Goal: Task Accomplishment & Management: Manage account settings

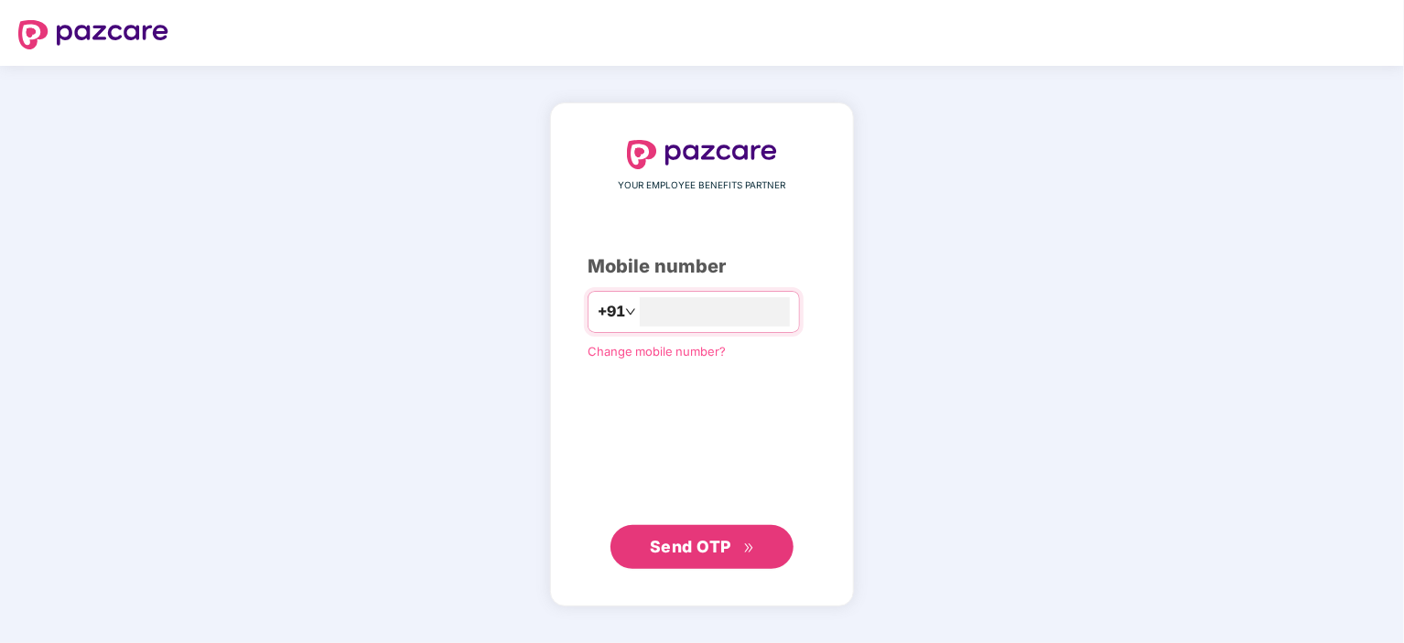
type input "**********"
click at [717, 537] on span "Send OTP" at bounding box center [690, 545] width 81 height 19
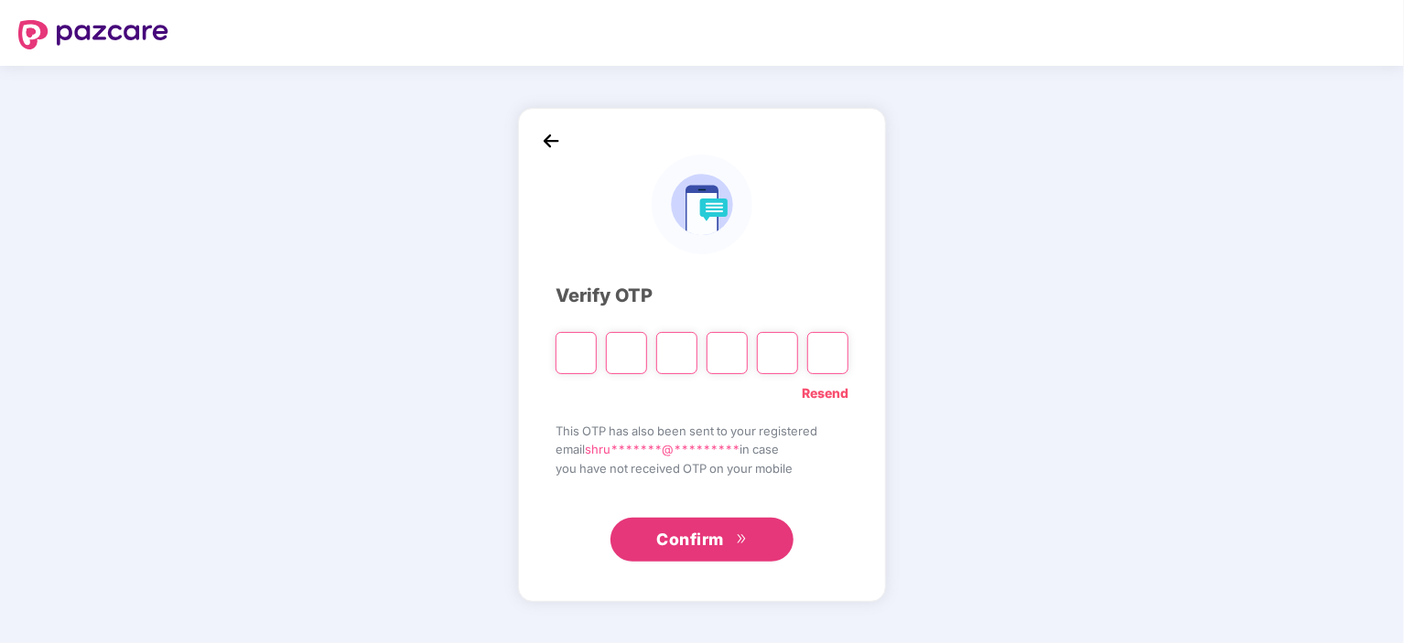
paste input "*"
type input "*"
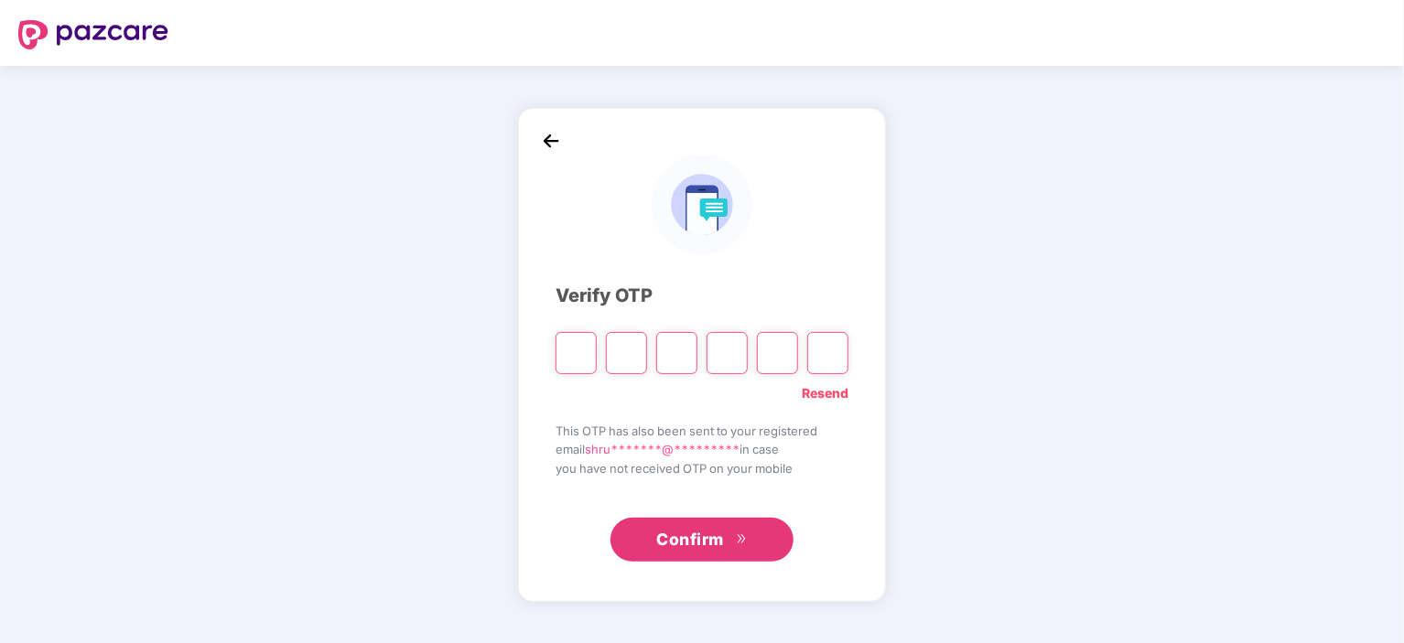
type input "*"
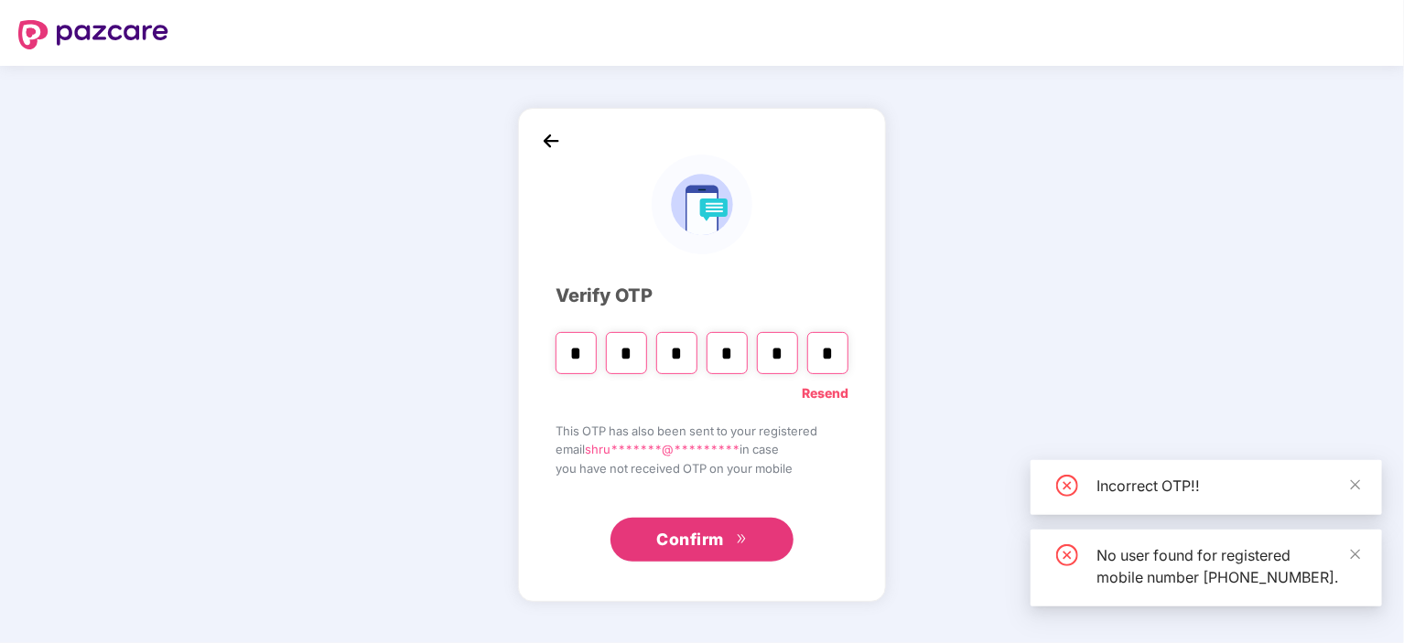
click at [723, 544] on span "Confirm" at bounding box center [690, 540] width 68 height 26
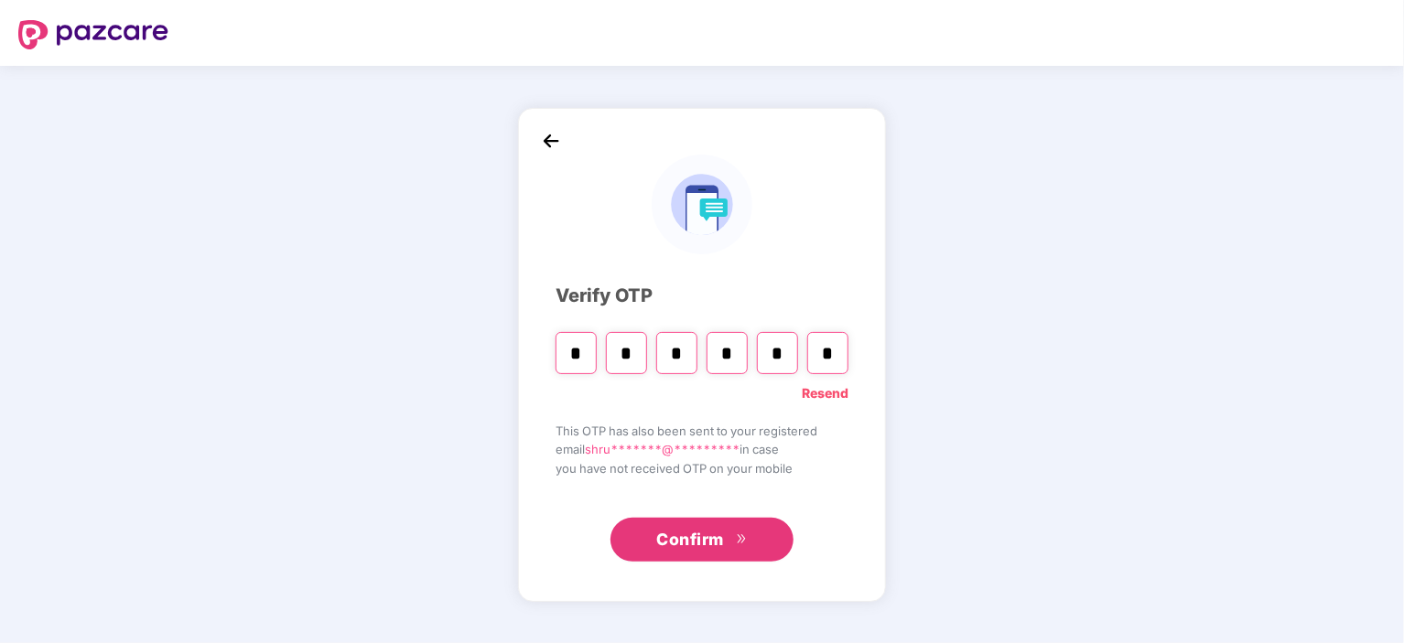
click at [828, 389] on link "Resend" at bounding box center [825, 393] width 47 height 20
click at [564, 358] on input "Please enter verification code. Digit 1" at bounding box center [575, 353] width 41 height 42
type input "*"
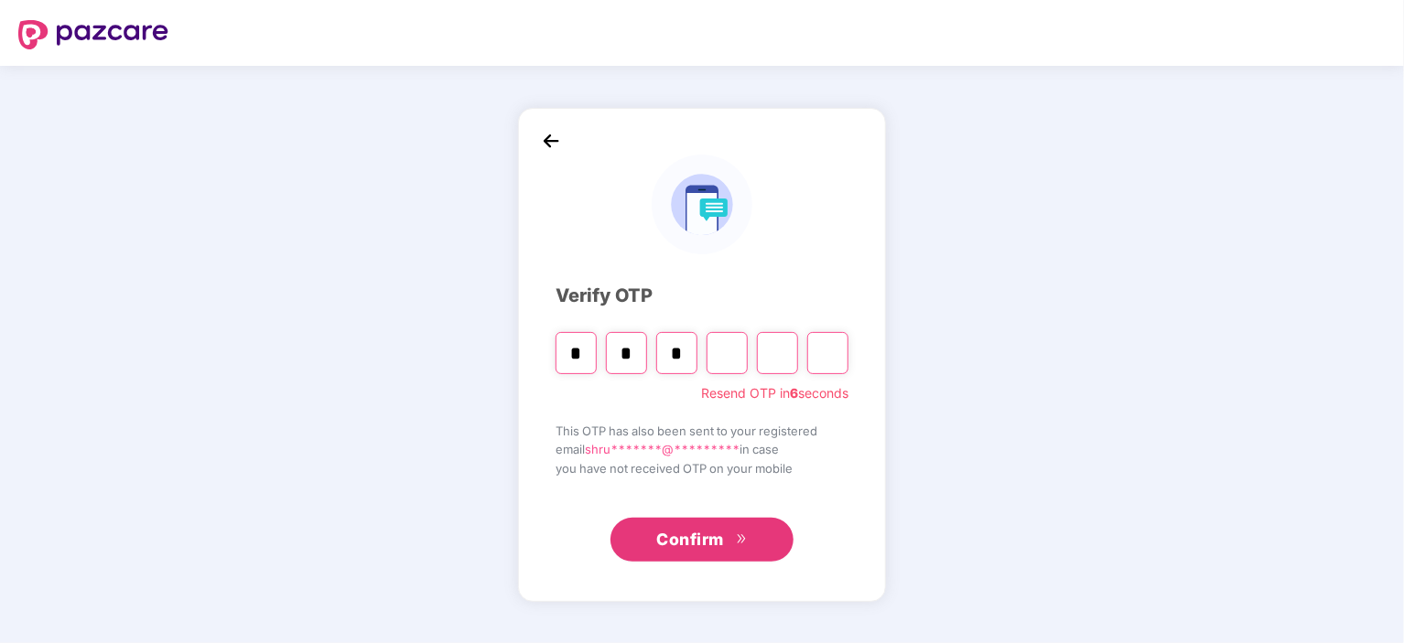
type input "*"
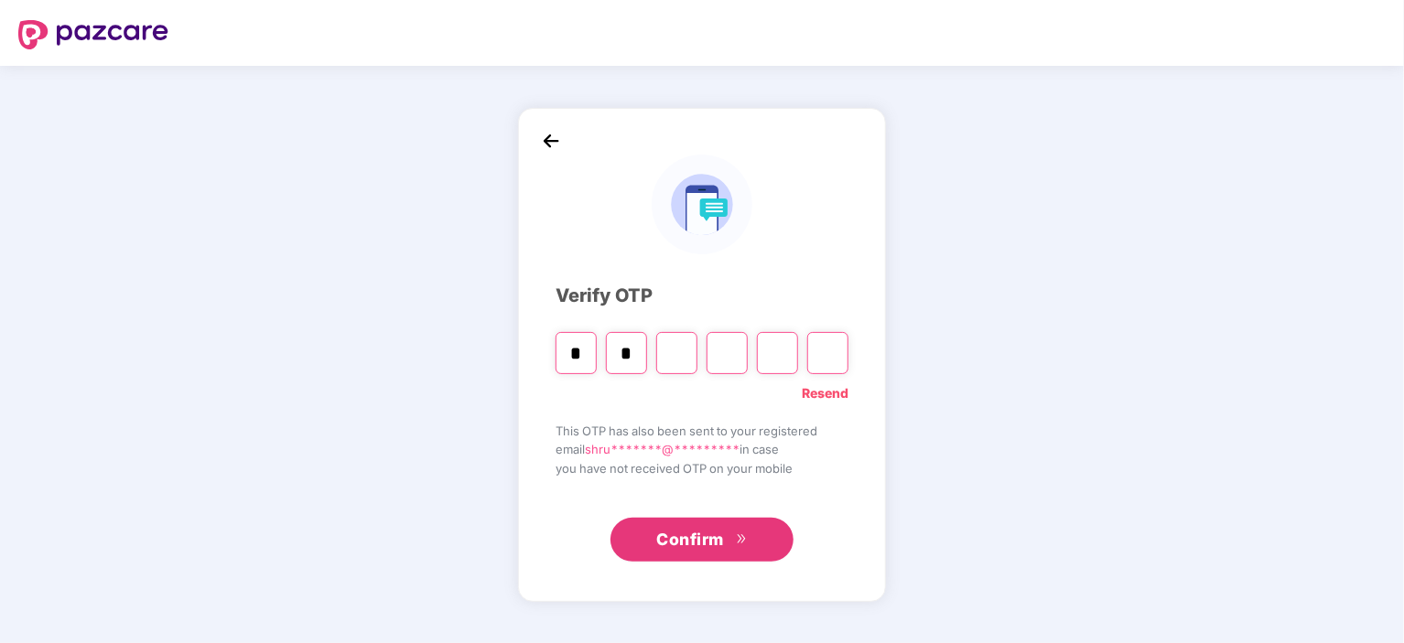
type input "*"
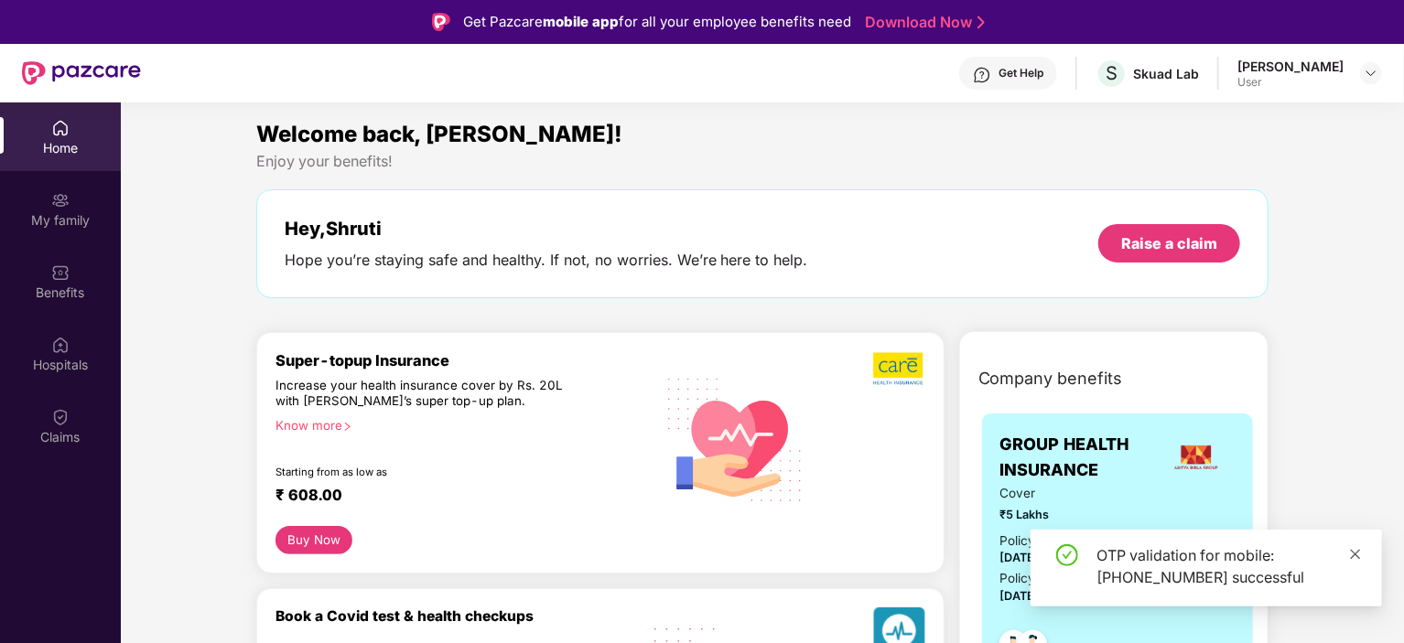
click at [1355, 551] on icon "close" at bounding box center [1355, 554] width 13 height 13
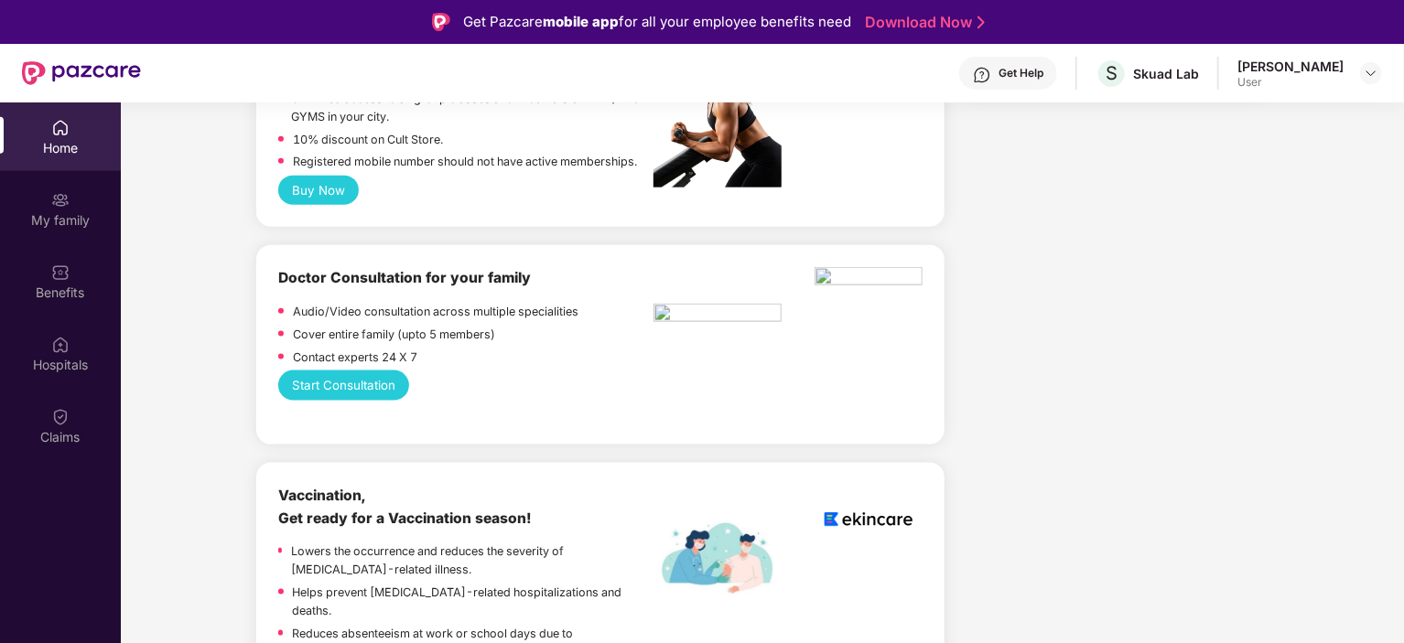
scroll to position [1739, 0]
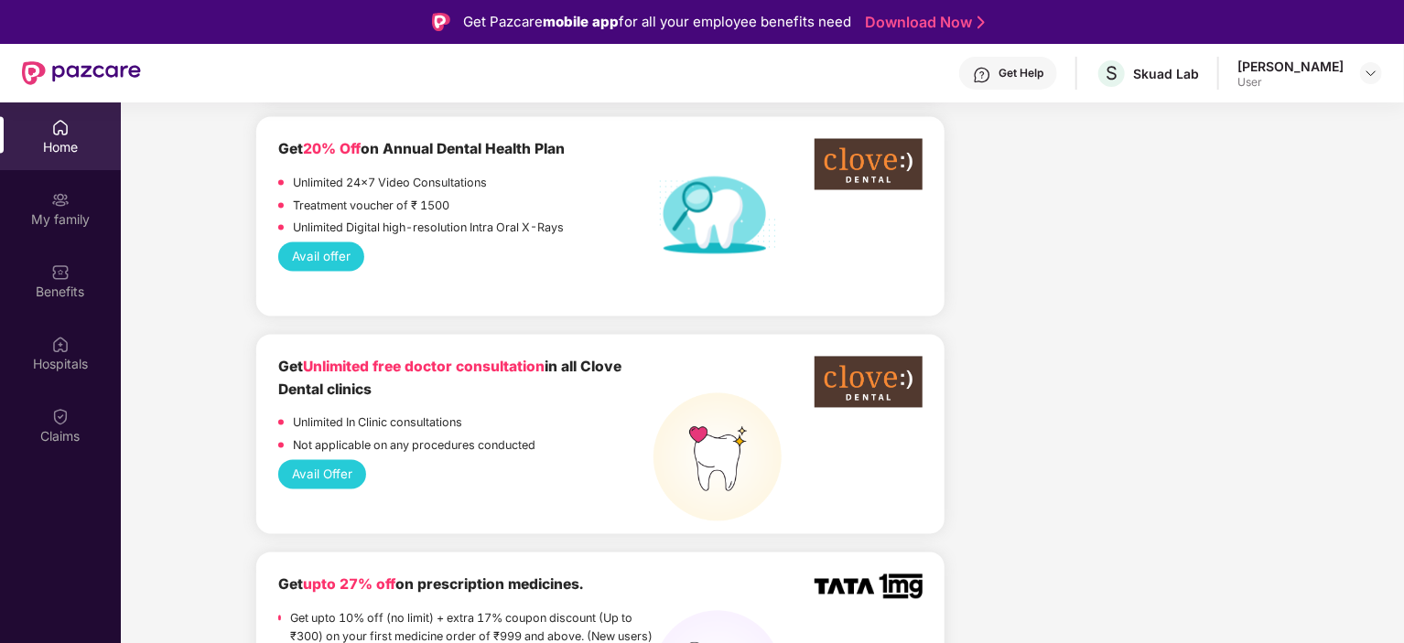
click at [1041, 69] on div "Get Help" at bounding box center [1020, 73] width 45 height 15
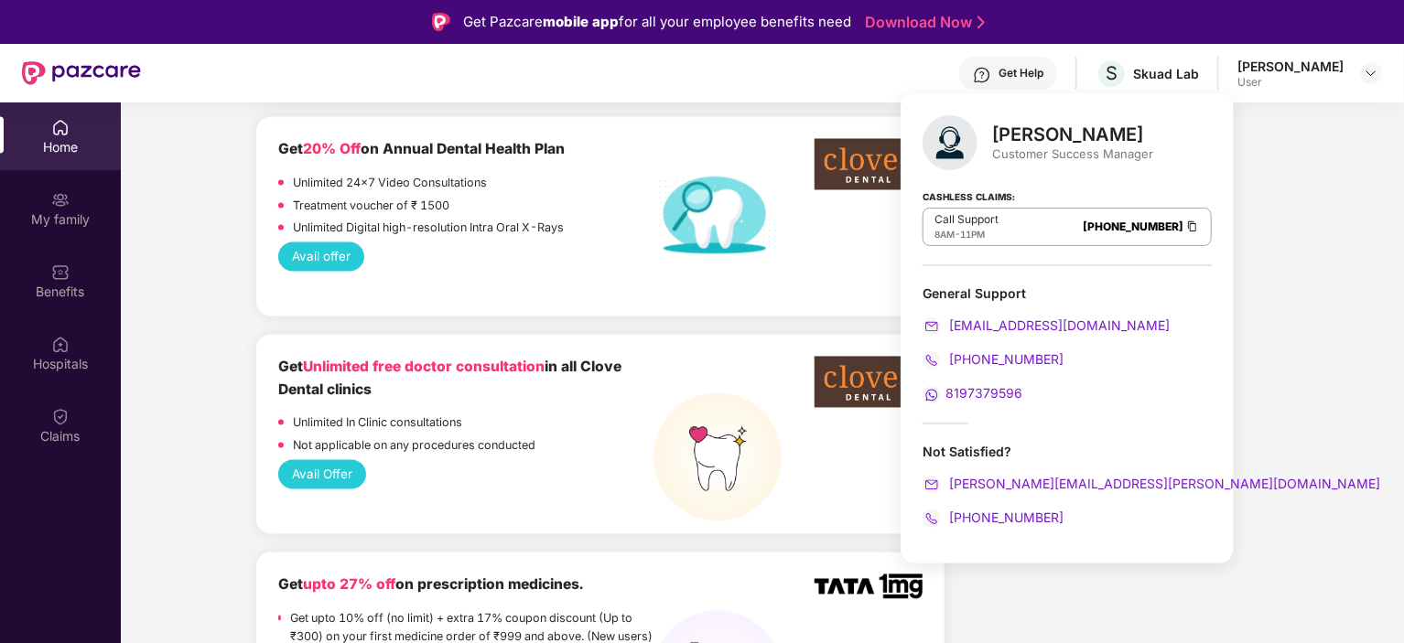
click at [992, 390] on span "8197379596" at bounding box center [983, 393] width 77 height 16
